Goal: Information Seeking & Learning: Learn about a topic

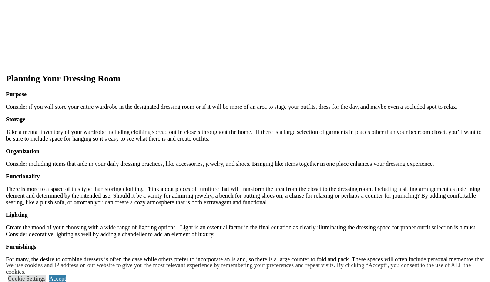
scroll to position [692, 0]
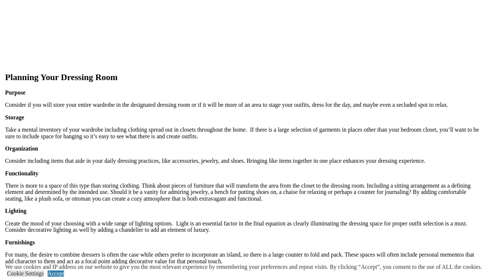
scroll to position [667, 0]
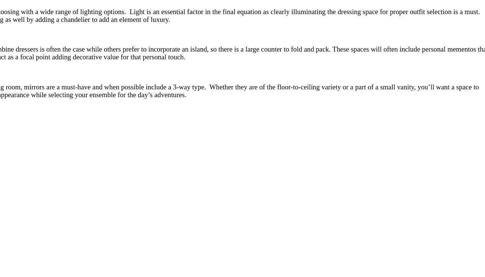
scroll to position [909, 0]
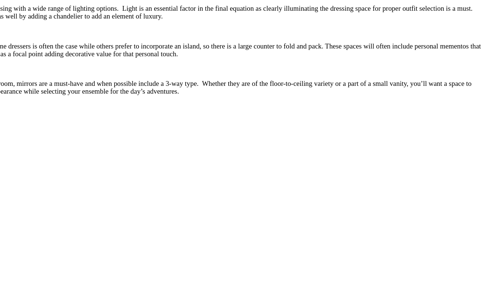
scroll to position [898, 0]
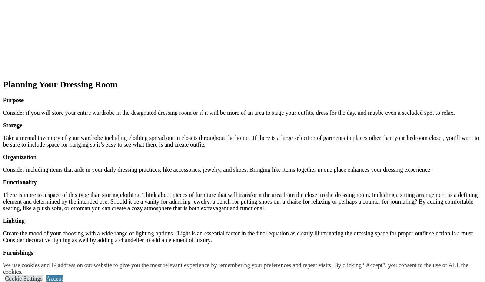
scroll to position [685, 0]
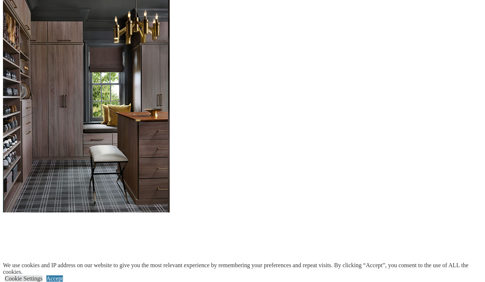
scroll to position [468, 0]
